Goal: Task Accomplishment & Management: Manage account settings

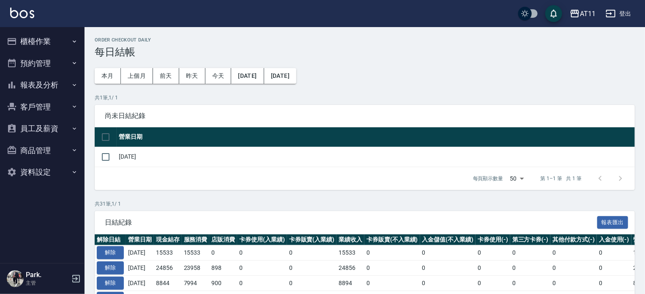
click at [620, 14] on button "登出" at bounding box center [619, 14] width 33 height 16
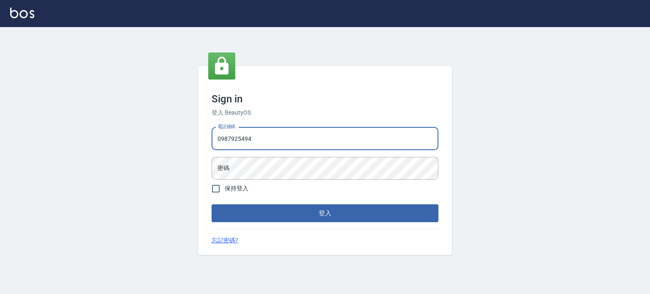
type input "0987925494"
click at [211, 204] on button "登入" at bounding box center [324, 213] width 227 height 18
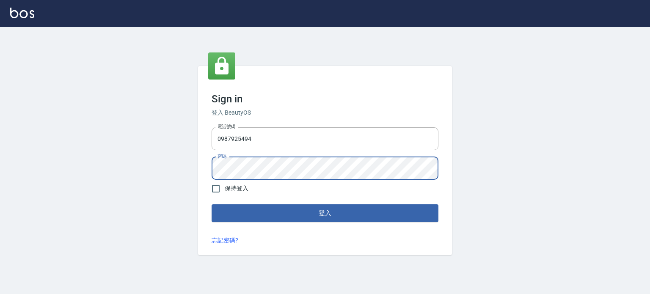
click at [211, 204] on button "登入" at bounding box center [324, 213] width 227 height 18
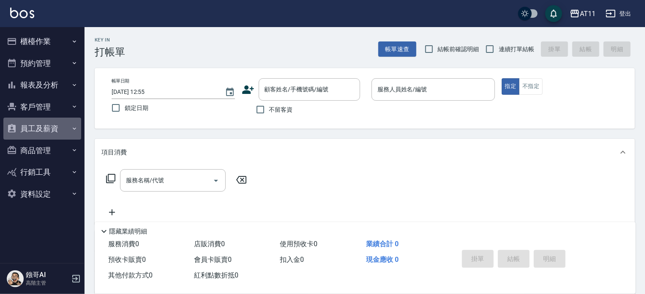
click at [45, 130] on button "員工及薪資" at bounding box center [42, 129] width 78 height 22
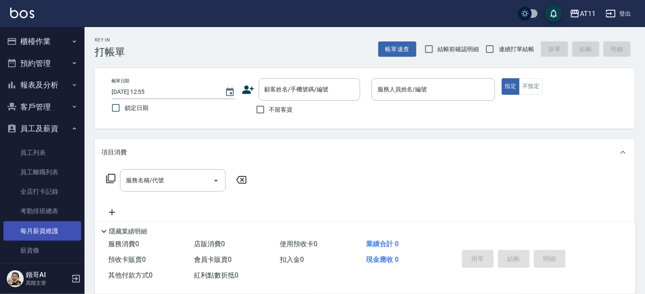
click at [49, 233] on link "每月薪資維護" at bounding box center [42, 230] width 78 height 19
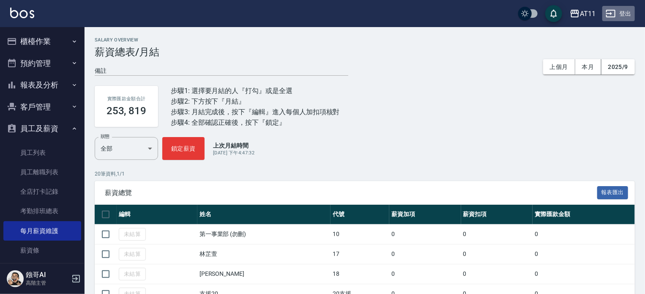
click at [618, 12] on button "登出" at bounding box center [619, 14] width 33 height 16
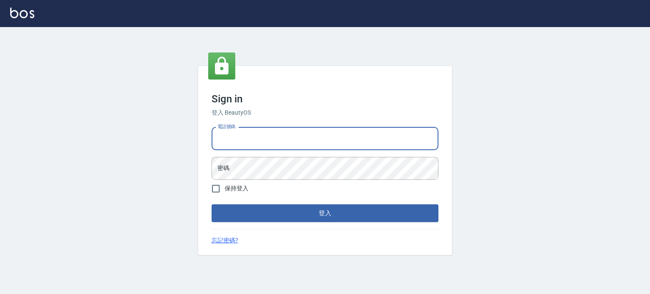
click at [321, 140] on input "電話號碼" at bounding box center [324, 138] width 227 height 23
type input "0953539532"
click at [211, 204] on button "登入" at bounding box center [324, 213] width 227 height 18
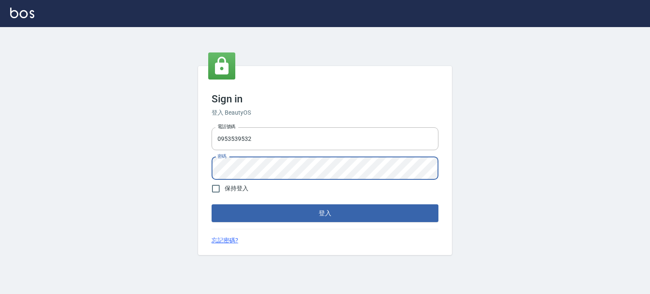
click at [211, 204] on button "登入" at bounding box center [324, 213] width 227 height 18
